Goal: Transaction & Acquisition: Purchase product/service

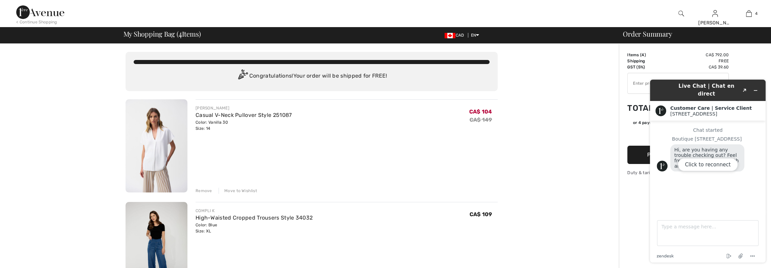
click at [755, 85] on div "Click to reconnect" at bounding box center [708, 171] width 116 height 183
click at [679, 13] on img at bounding box center [681, 13] width 6 height 8
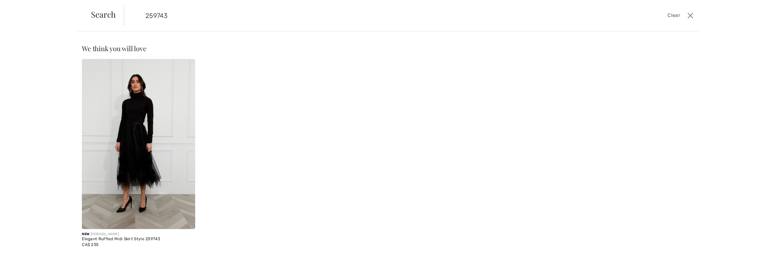
type input "259743"
click at [142, 174] on img at bounding box center [138, 144] width 113 height 170
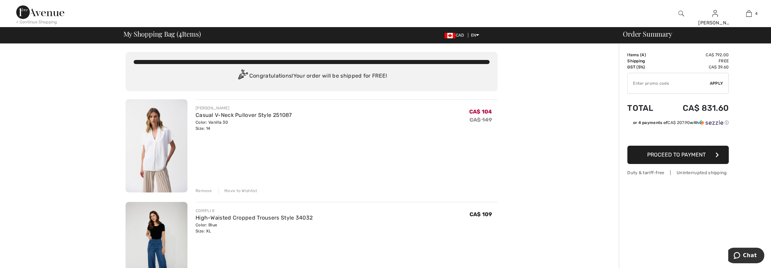
click at [681, 14] on img at bounding box center [681, 13] width 6 height 8
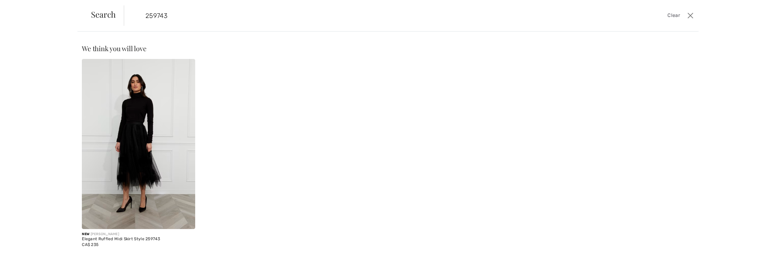
type input "259743"
click at [160, 155] on img at bounding box center [138, 144] width 113 height 170
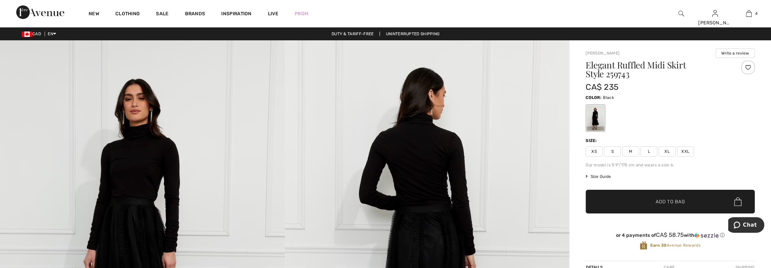
click at [665, 151] on span "XL" at bounding box center [667, 151] width 17 height 10
click at [662, 203] on span "Add to Bag" at bounding box center [670, 201] width 29 height 7
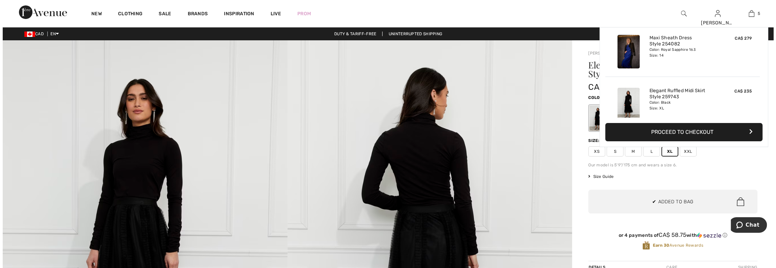
scroll to position [179, 0]
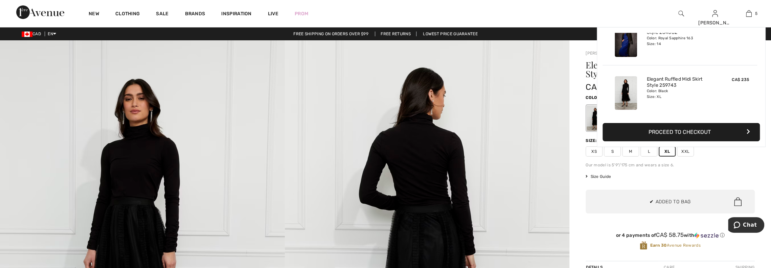
click at [272, 132] on img at bounding box center [142, 253] width 285 height 427
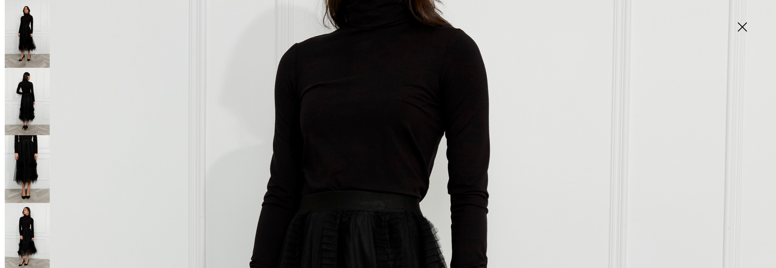
scroll to position [0, 0]
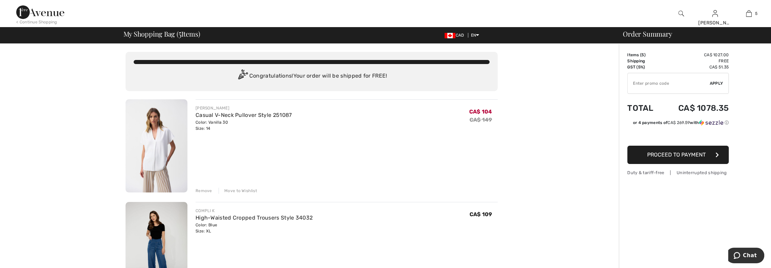
click at [682, 14] on img at bounding box center [681, 13] width 6 height 8
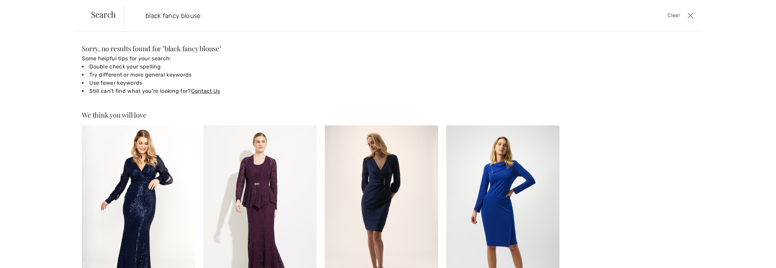
click at [179, 15] on input "black fancy blouse" at bounding box center [344, 15] width 409 height 20
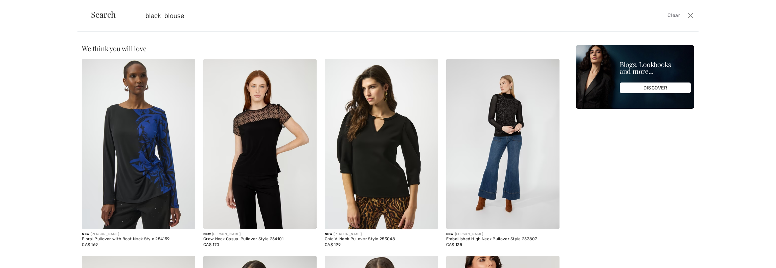
type input "black blouse"
click at [495, 146] on img at bounding box center [502, 144] width 113 height 170
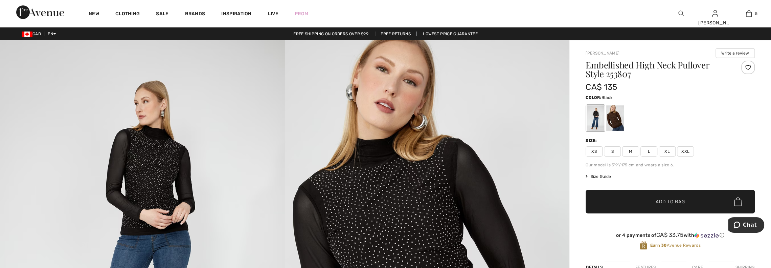
click at [666, 151] on span "XL" at bounding box center [667, 151] width 17 height 10
click at [650, 201] on span "✔ Added to Bag" at bounding box center [659, 201] width 41 height 7
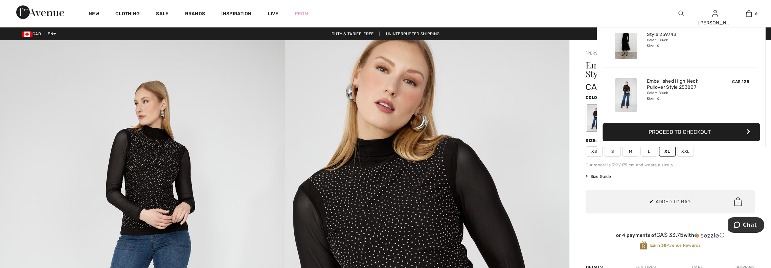
scroll to position [231, 0]
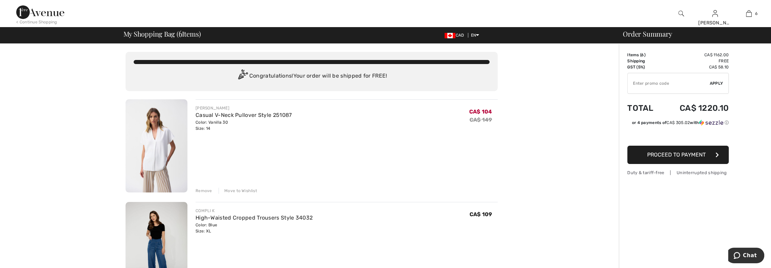
click at [682, 15] on img at bounding box center [681, 13] width 6 height 8
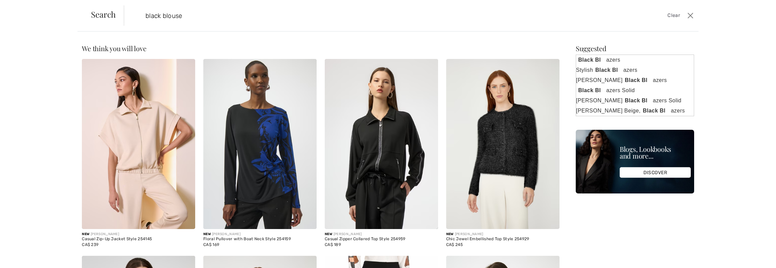
type input "black blouse"
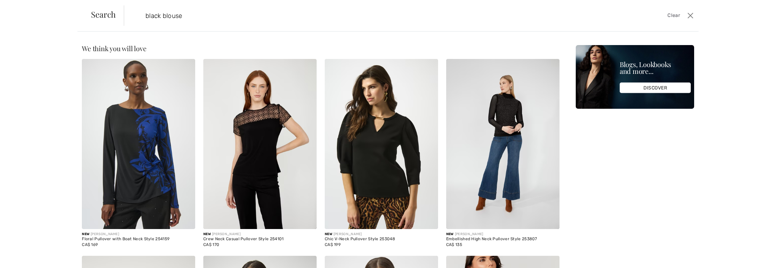
scroll to position [28, 0]
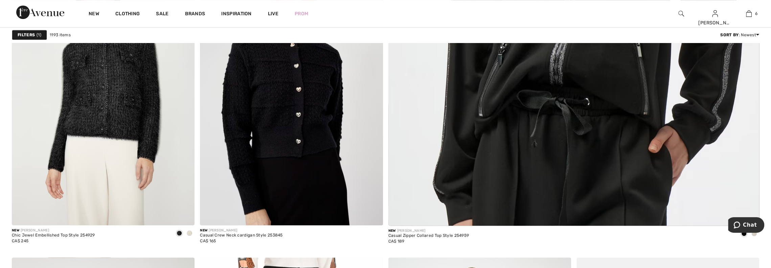
scroll to position [440, 0]
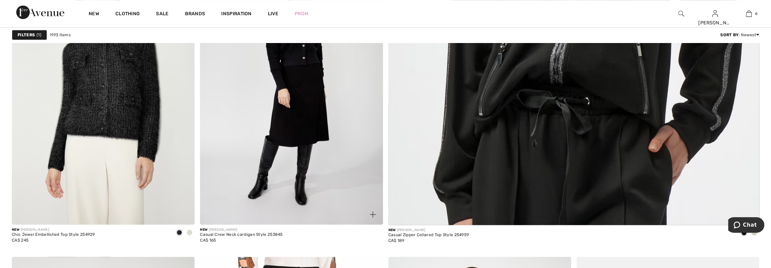
click at [296, 95] on img at bounding box center [291, 87] width 183 height 274
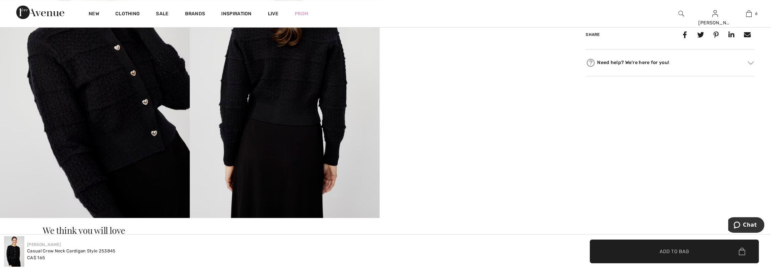
scroll to position [541, 0]
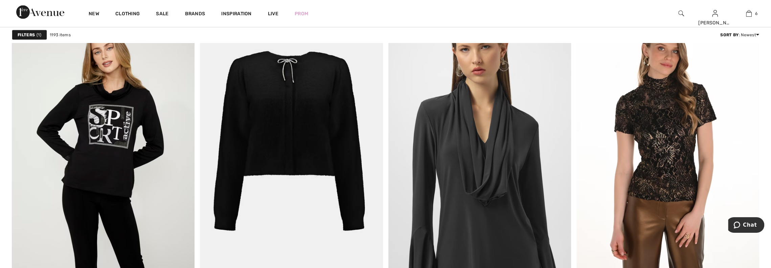
scroll to position [1421, 0]
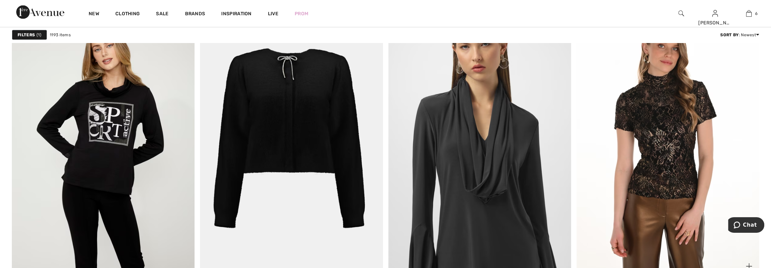
click at [666, 152] on img at bounding box center [668, 139] width 183 height 274
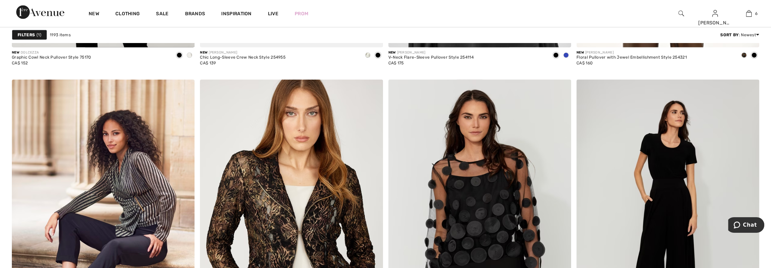
scroll to position [1751, 0]
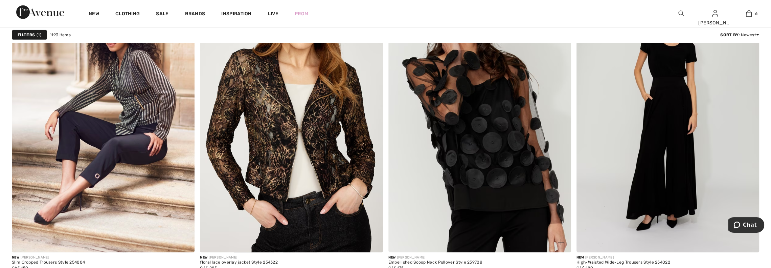
click at [480, 161] on img at bounding box center [479, 115] width 183 height 274
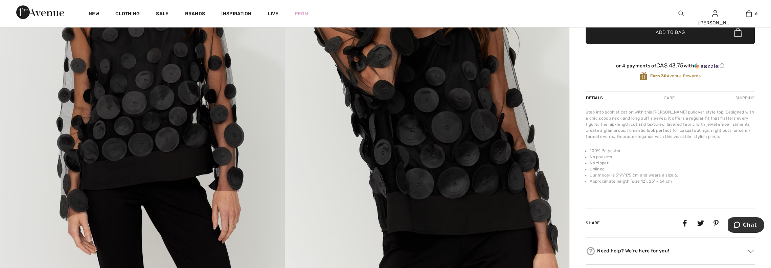
scroll to position [135, 0]
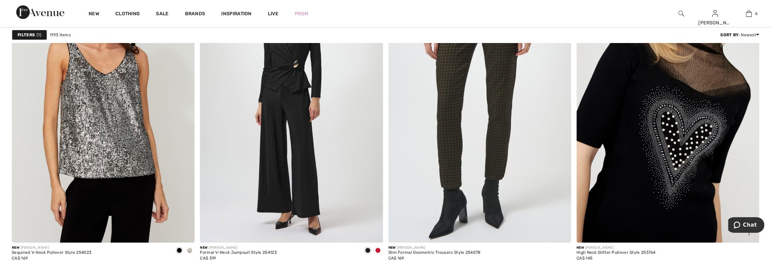
scroll to position [2090, 0]
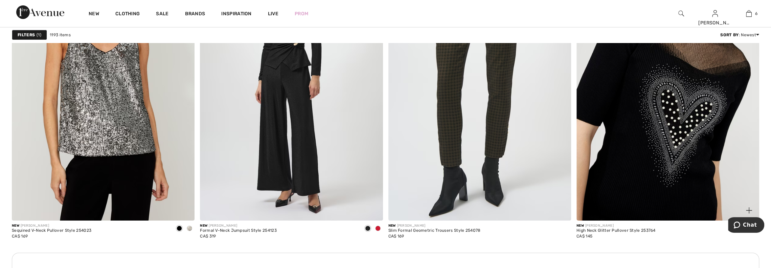
click at [651, 137] on img at bounding box center [668, 83] width 183 height 274
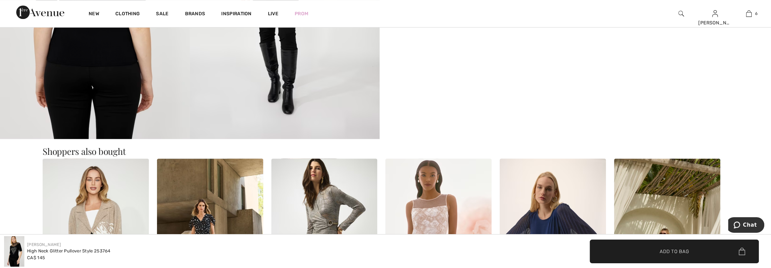
scroll to position [541, 0]
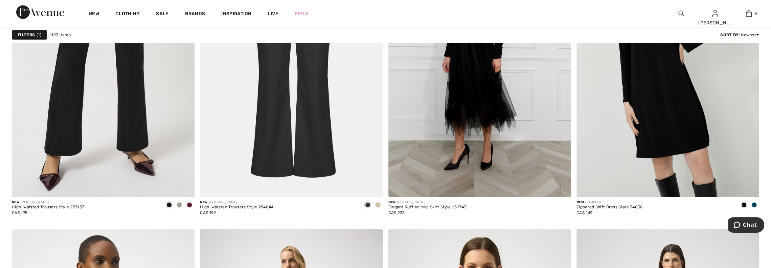
scroll to position [3883, 0]
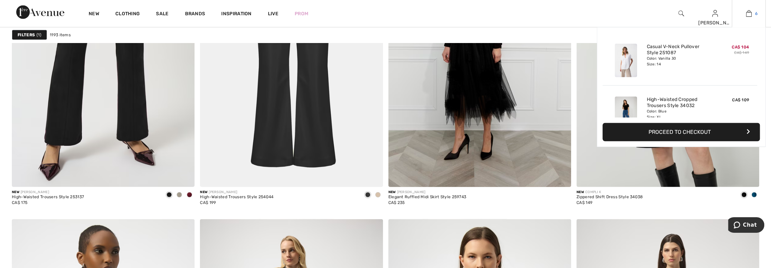
click at [750, 16] on img at bounding box center [749, 13] width 6 height 8
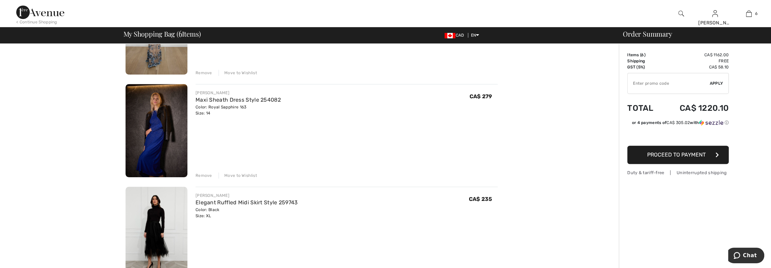
scroll to position [338, 0]
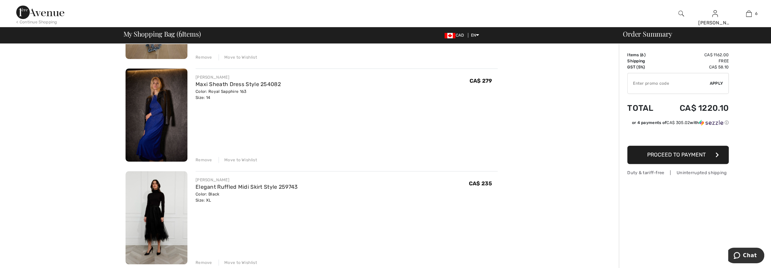
click at [227, 159] on div "Move to Wishlist" at bounding box center [238, 160] width 39 height 6
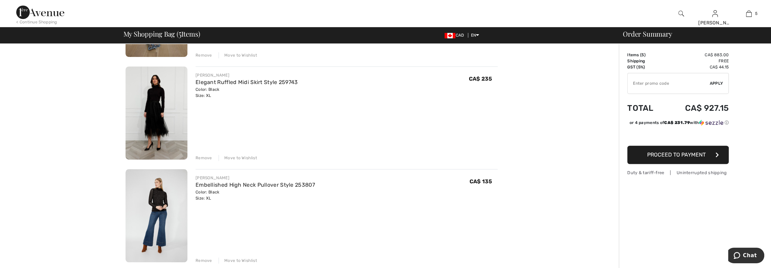
scroll to position [372, 0]
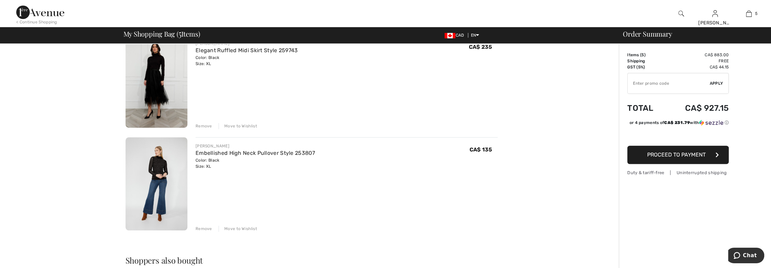
click at [162, 167] on img at bounding box center [157, 183] width 62 height 93
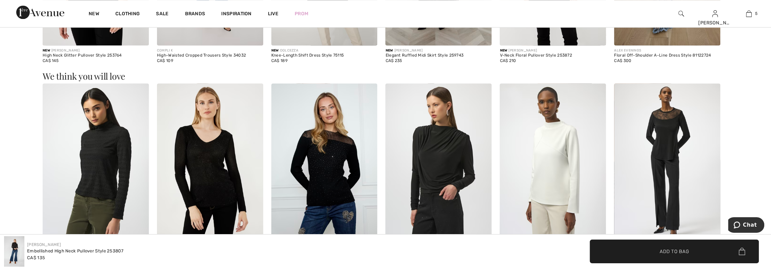
scroll to position [947, 0]
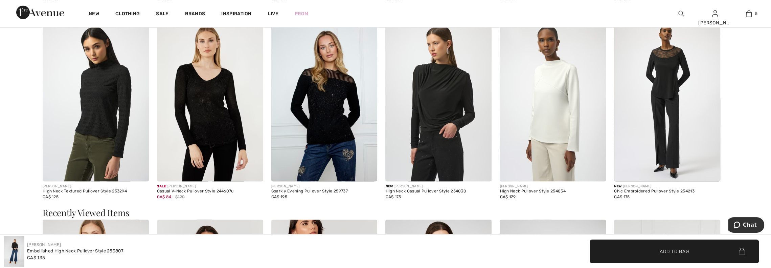
click at [339, 142] on img at bounding box center [324, 101] width 106 height 159
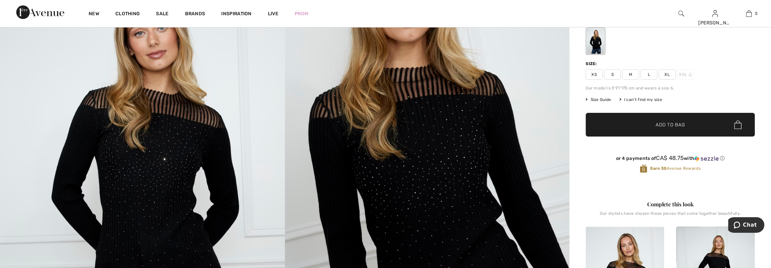
scroll to position [68, 0]
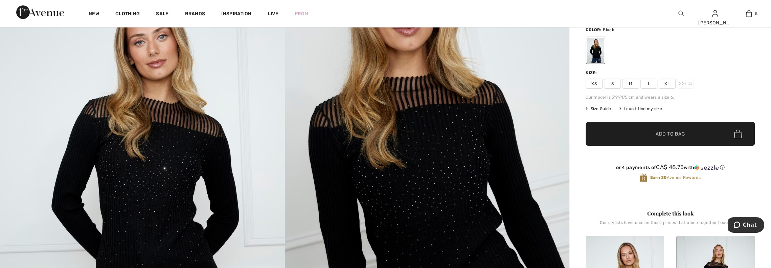
click at [669, 85] on span "XL" at bounding box center [667, 83] width 17 height 10
click at [669, 131] on span "Add to Bag" at bounding box center [670, 133] width 29 height 7
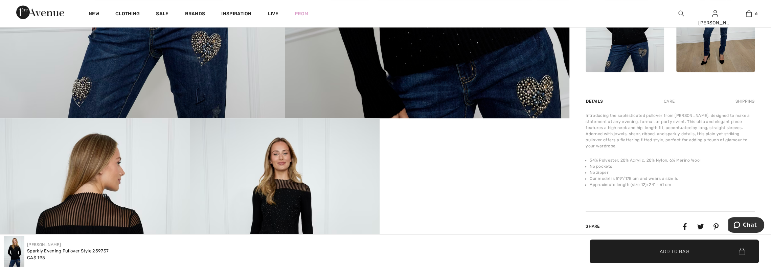
scroll to position [271, 0]
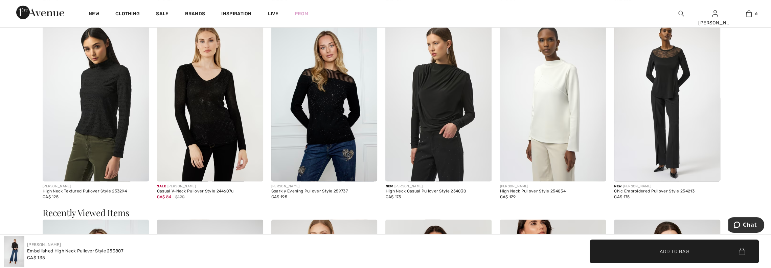
click at [662, 117] on img at bounding box center [667, 101] width 106 height 159
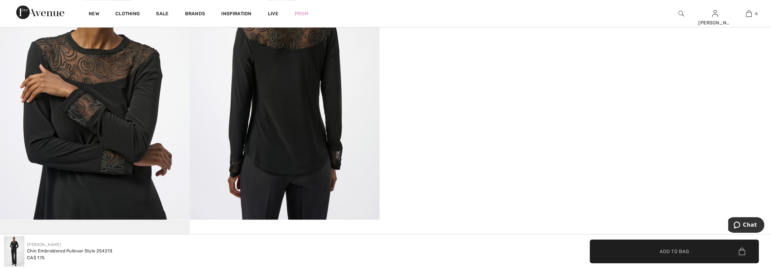
scroll to position [541, 0]
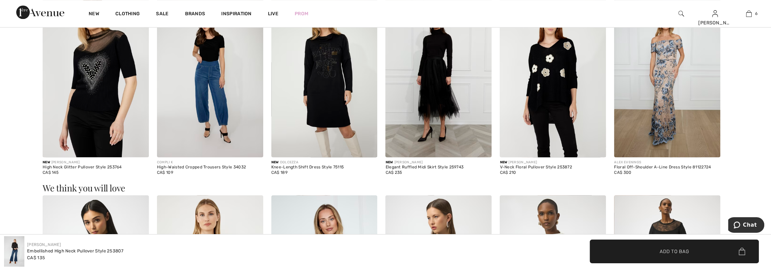
scroll to position [677, 0]
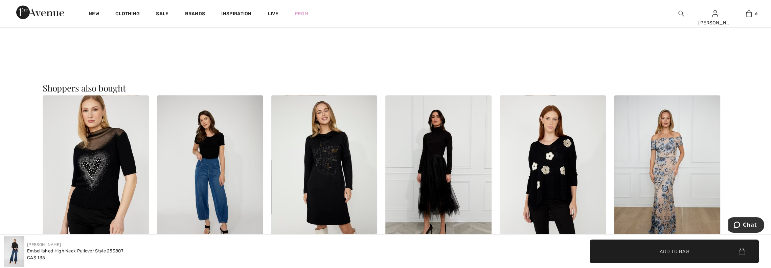
click at [222, 167] on img at bounding box center [210, 174] width 106 height 159
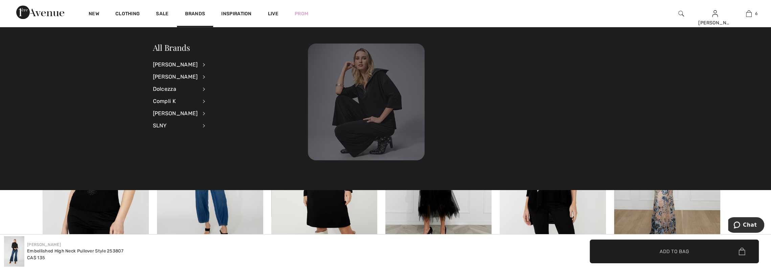
scroll to position [677, 0]
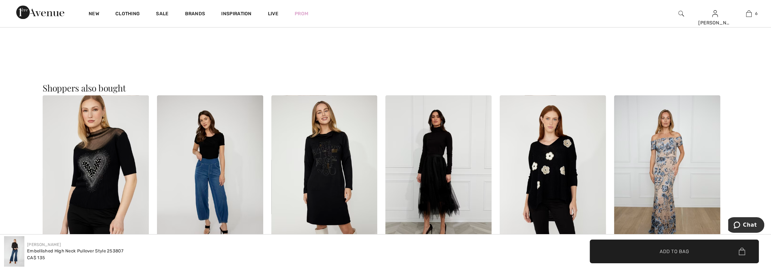
click at [427, 205] on img at bounding box center [438, 174] width 106 height 159
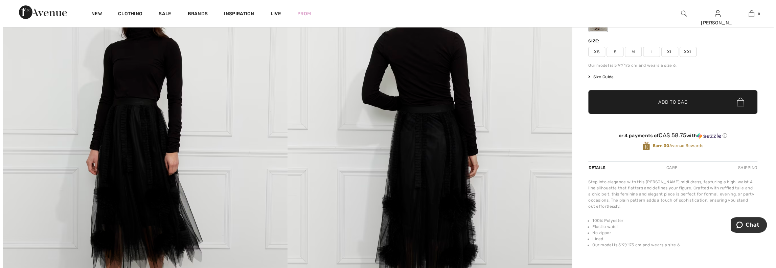
scroll to position [169, 0]
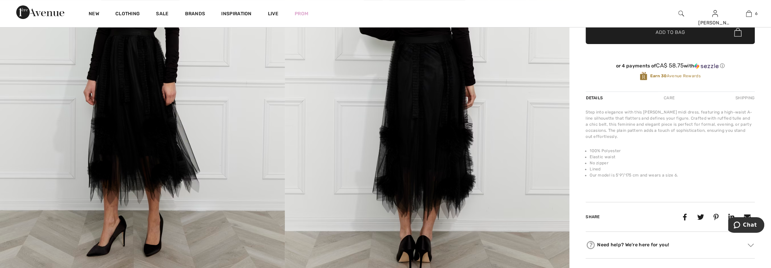
click at [177, 166] on img at bounding box center [142, 84] width 285 height 427
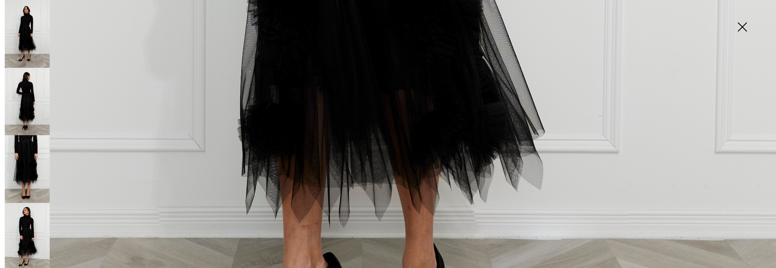
scroll to position [744, 0]
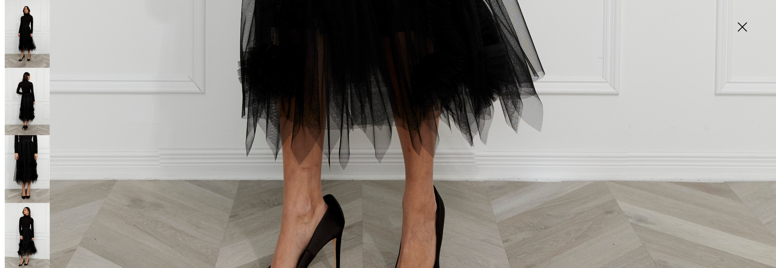
click at [24, 99] on img at bounding box center [27, 102] width 45 height 68
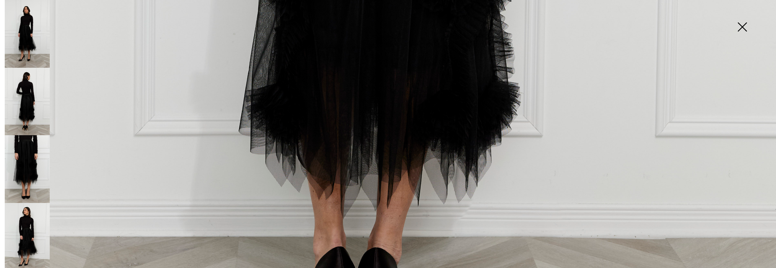
click at [31, 149] on img at bounding box center [27, 169] width 45 height 68
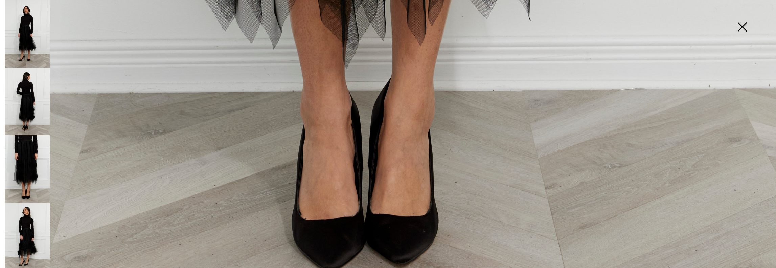
scroll to position [880, 0]
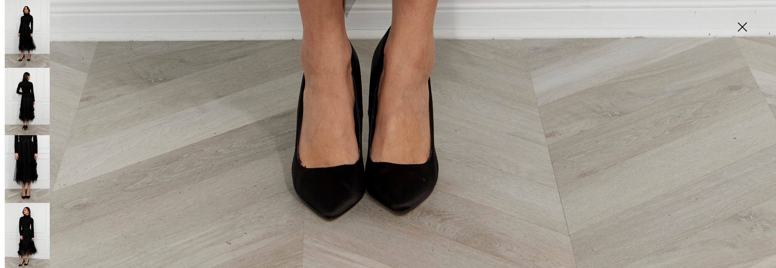
click at [24, 214] on img at bounding box center [27, 237] width 45 height 68
